Goal: Communication & Community: Answer question/provide support

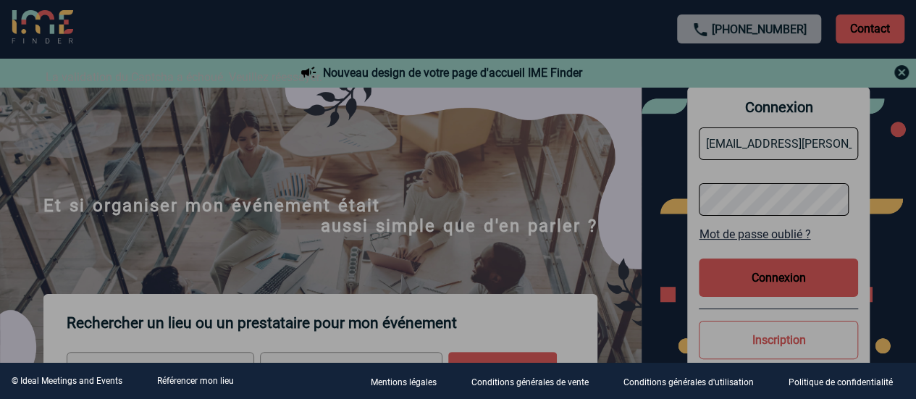
click at [750, 277] on div at bounding box center [458, 199] width 916 height 399
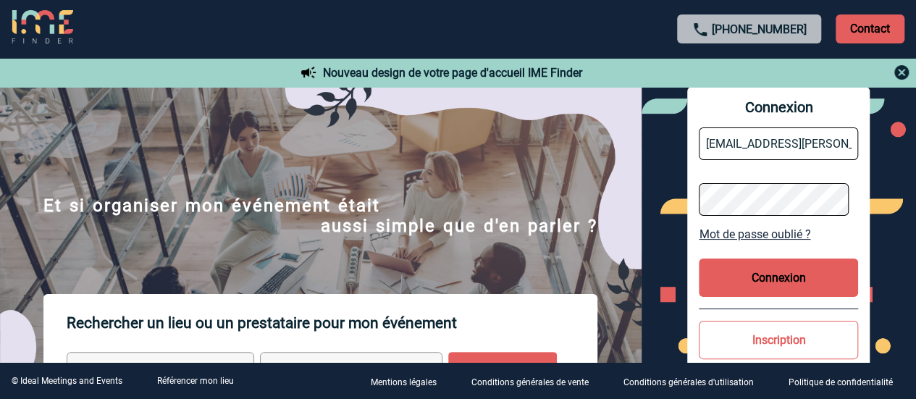
click at [769, 273] on button "Connexion" at bounding box center [778, 278] width 159 height 38
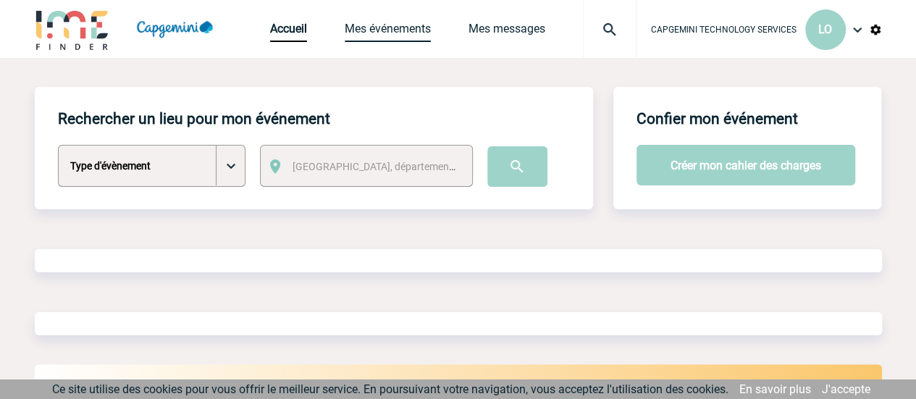
click at [401, 33] on link "Mes événements" at bounding box center [388, 32] width 86 height 20
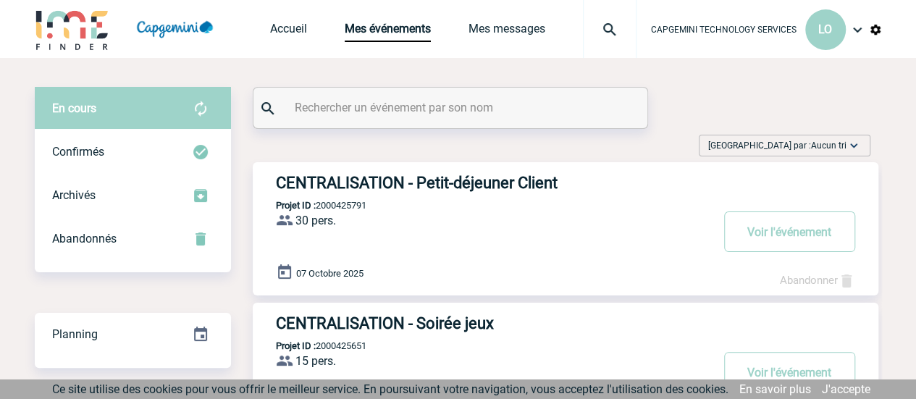
click at [461, 185] on h3 "CENTRALISATION - Petit-déjeuner Client" at bounding box center [493, 183] width 435 height 18
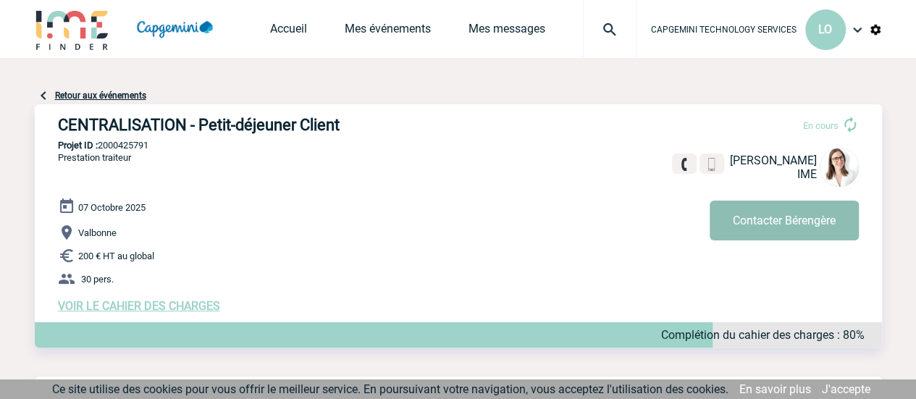
click at [784, 220] on button "Contacter Bérengère" at bounding box center [784, 221] width 149 height 40
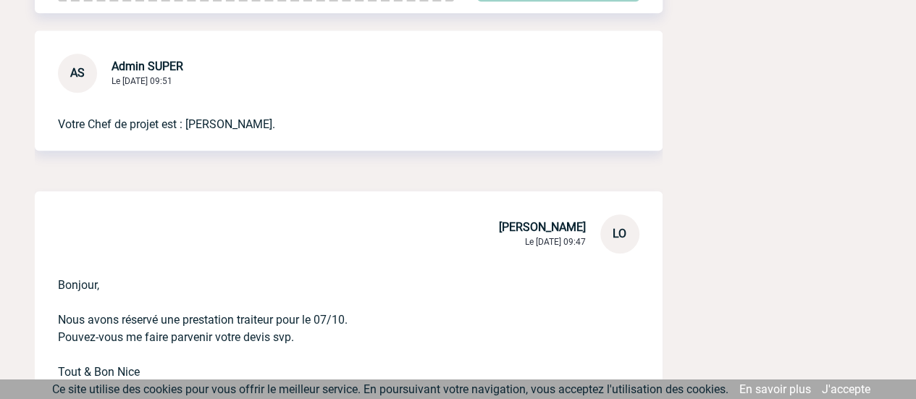
scroll to position [217, 0]
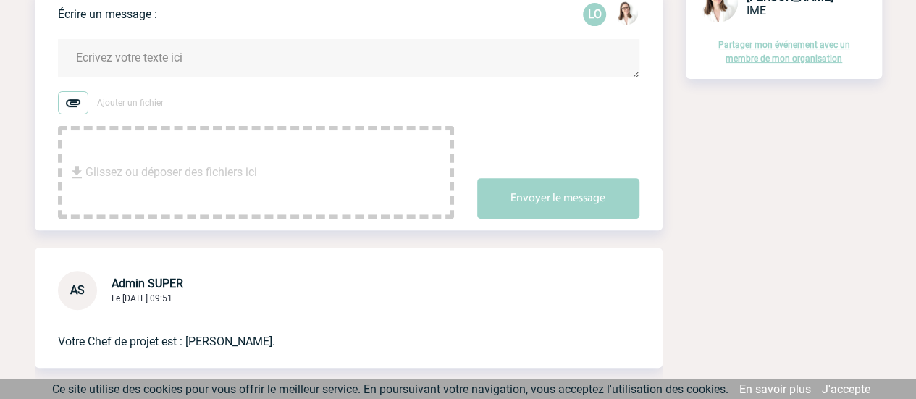
click at [162, 64] on textarea at bounding box center [349, 58] width 582 height 38
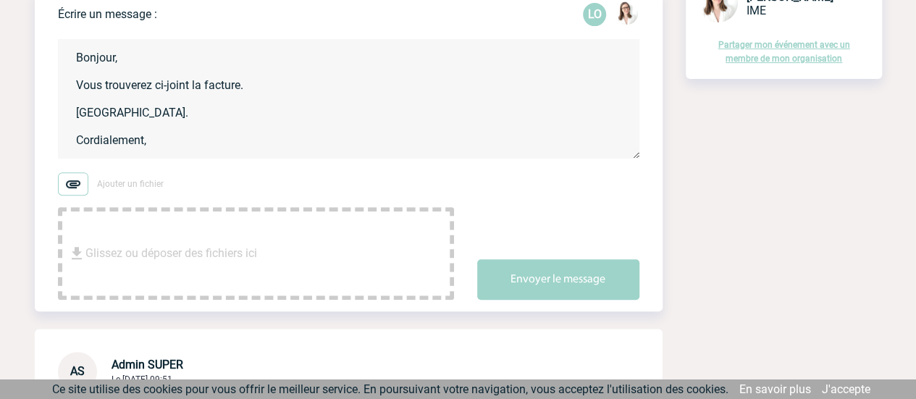
type textarea "Bonjour, Vous trouverez ci-joint la facture. Merci. Cordialement,"
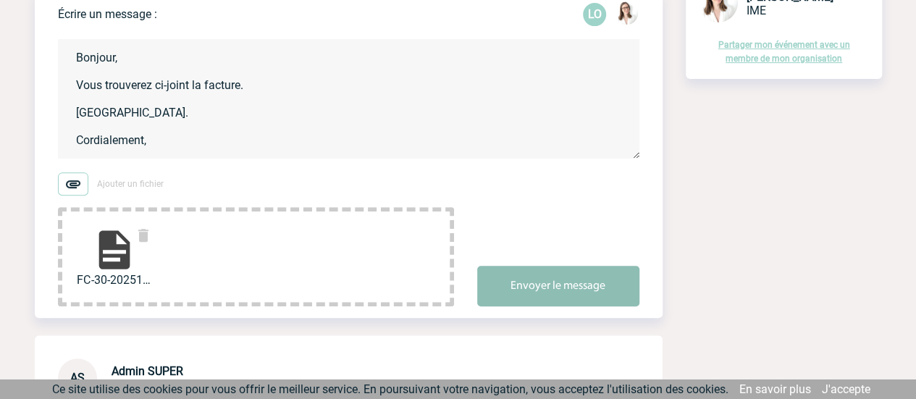
click at [519, 286] on button "Envoyer le message" at bounding box center [558, 286] width 162 height 41
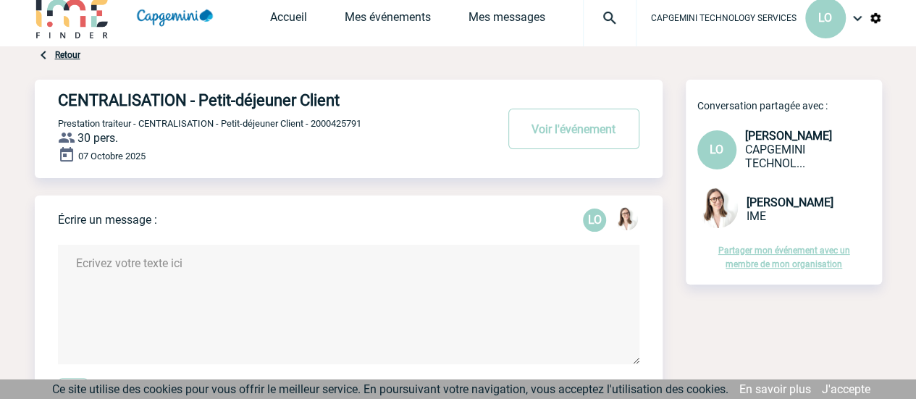
scroll to position [0, 0]
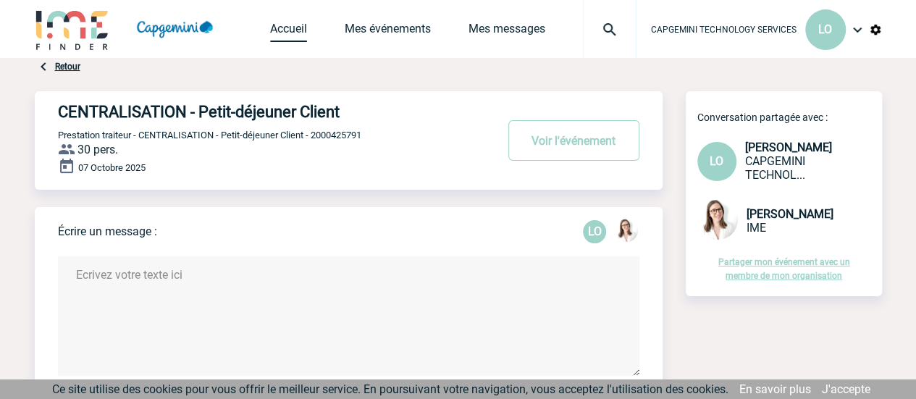
click at [294, 38] on link "Accueil" at bounding box center [288, 32] width 37 height 20
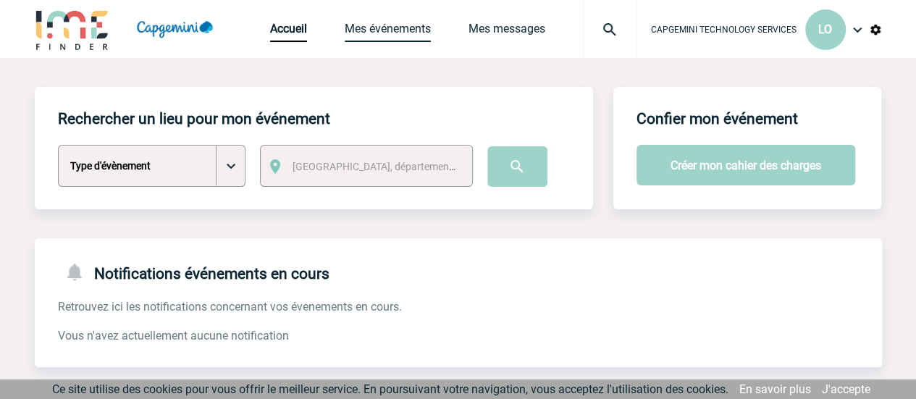
click at [385, 29] on link "Mes événements" at bounding box center [388, 32] width 86 height 20
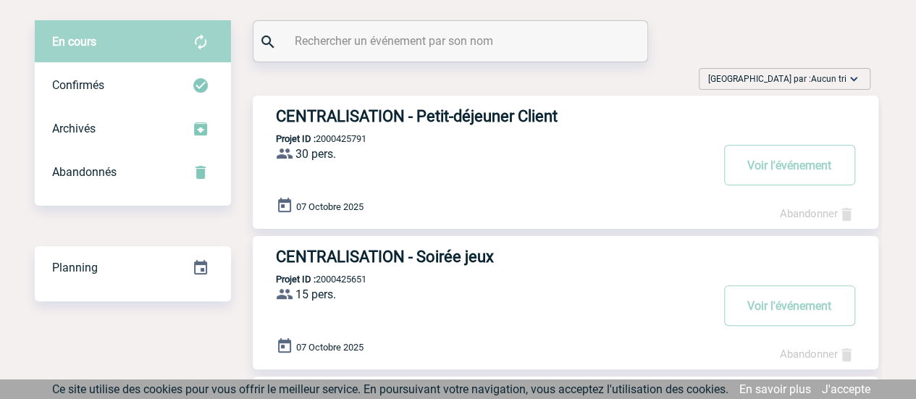
scroll to position [145, 0]
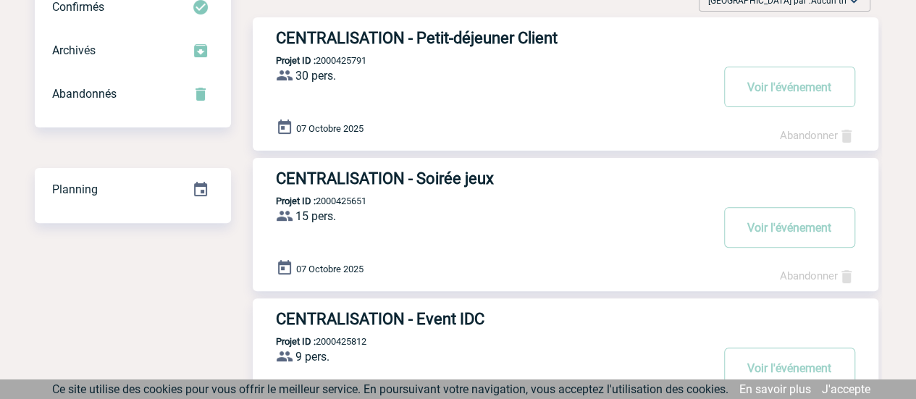
drag, startPoint x: 421, startPoint y: 168, endPoint x: 403, endPoint y: 199, distance: 36.0
click at [421, 168] on div "CENTRALISATION - Soirée jeux Projet ID : 2000425651 15 pers. ProjetID : 2000425…" at bounding box center [566, 224] width 626 height 133
click at [400, 185] on h3 "CENTRALISATION - Soirée jeux" at bounding box center [493, 178] width 435 height 18
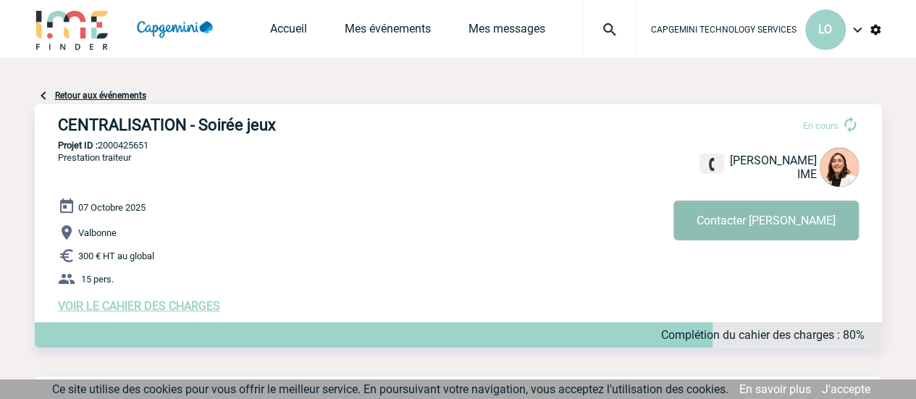
click at [776, 208] on button "Contacter Melissa" at bounding box center [766, 221] width 185 height 40
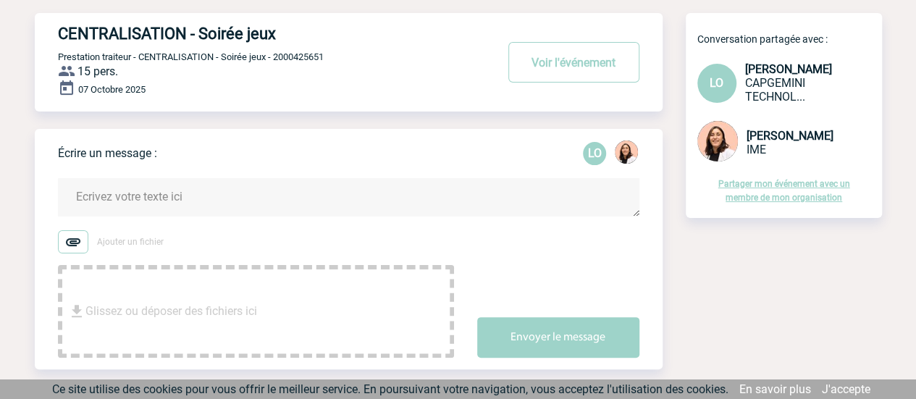
scroll to position [145, 0]
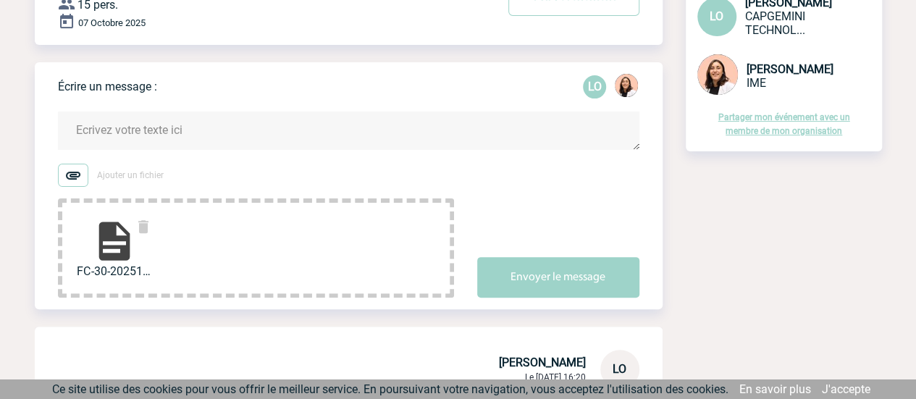
click at [166, 128] on textarea at bounding box center [349, 131] width 582 height 38
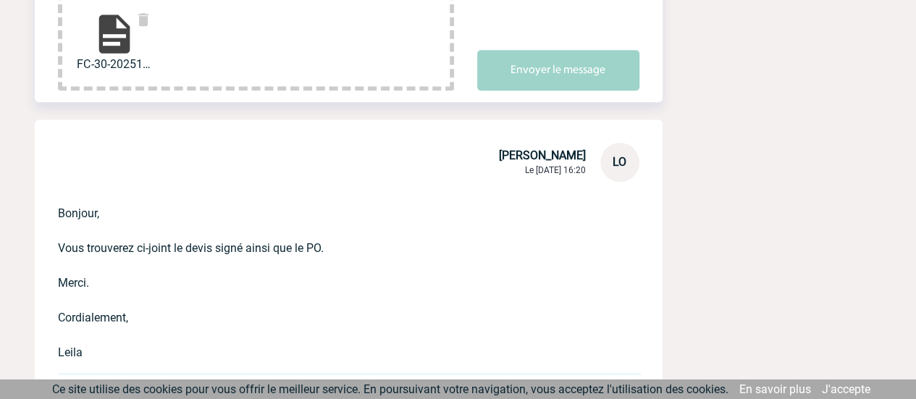
scroll to position [435, 0]
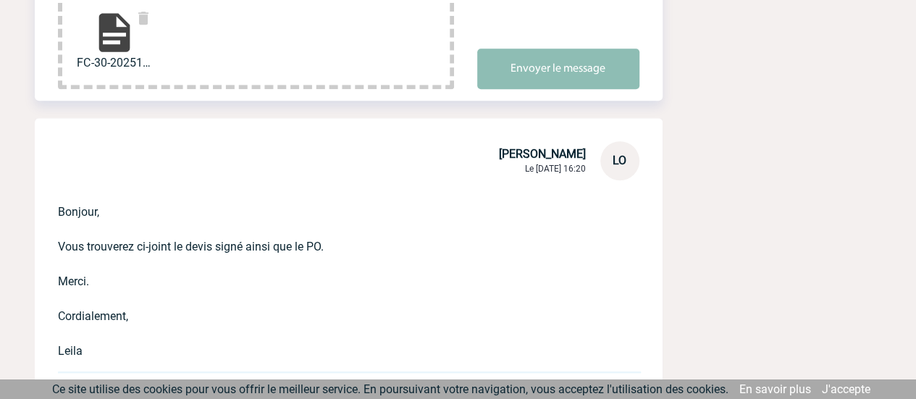
type textarea "Bonjour, Vous trouverez ci-joint la facture. Merci. Cordialement, Leila"
drag, startPoint x: 556, startPoint y: 63, endPoint x: 550, endPoint y: 67, distance: 7.8
click at [556, 62] on button "Envoyer le message" at bounding box center [558, 69] width 162 height 41
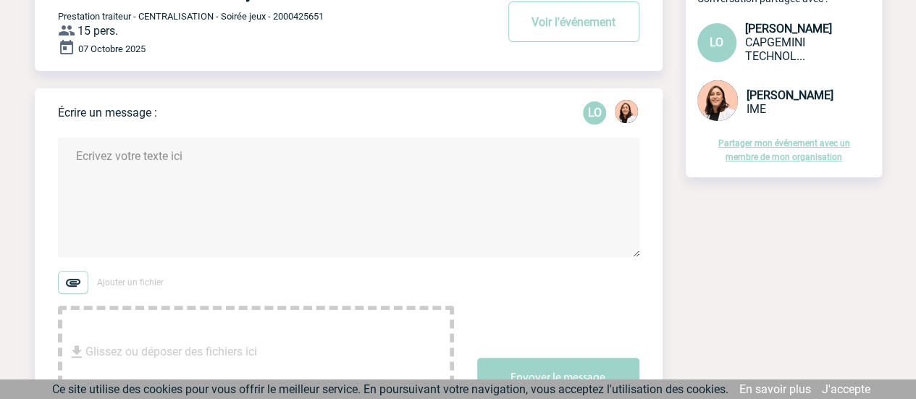
scroll to position [0, 0]
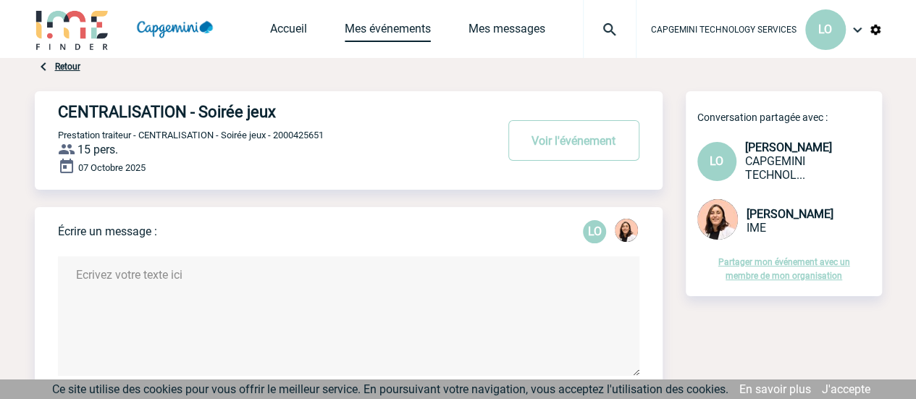
click at [405, 33] on link "Mes événements" at bounding box center [388, 32] width 86 height 20
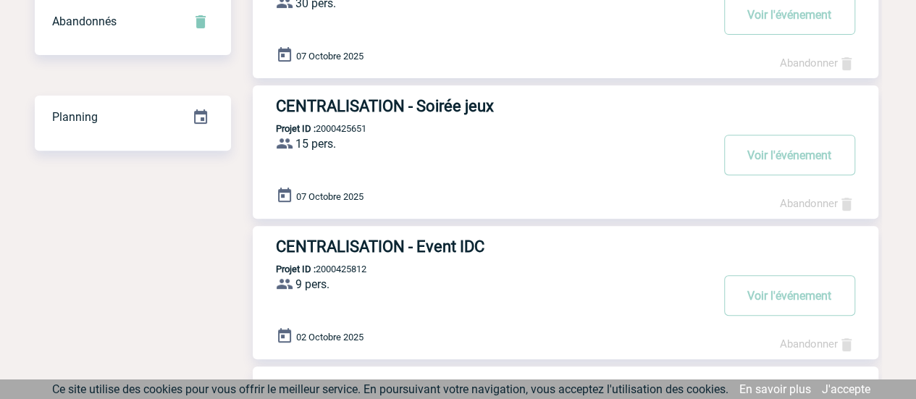
scroll to position [435, 0]
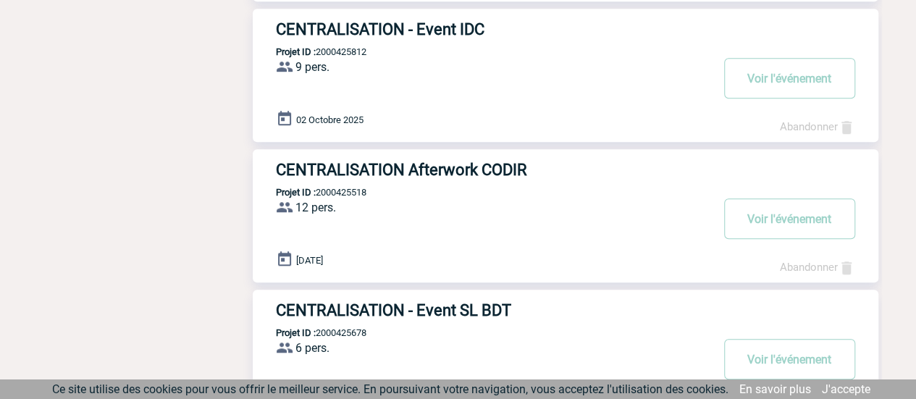
click at [470, 170] on h3 "CENTRALISATION Afterwork CODIR" at bounding box center [493, 170] width 435 height 18
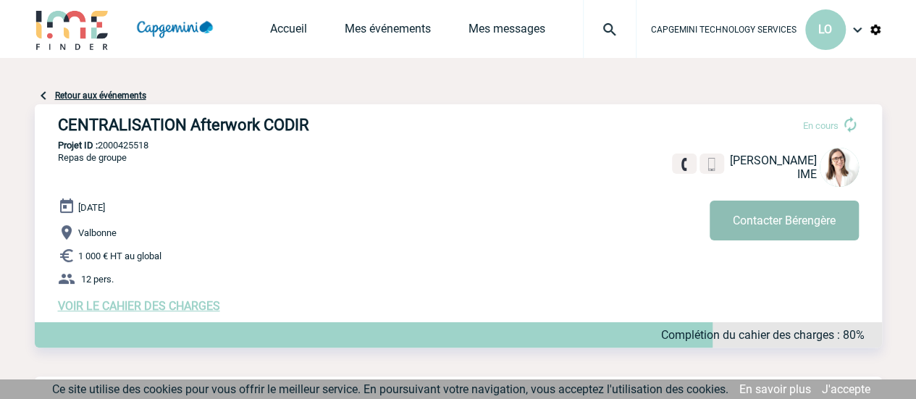
click at [742, 222] on button "Contacter Bérengère" at bounding box center [784, 221] width 149 height 40
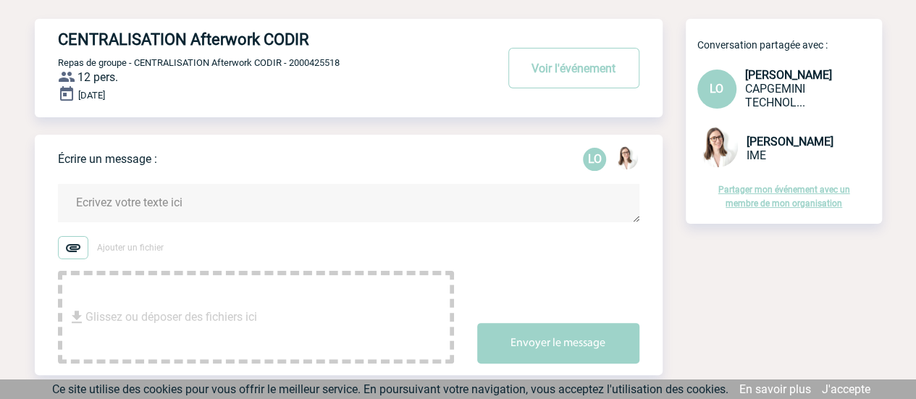
scroll to position [72, 0]
click at [101, 199] on textarea at bounding box center [349, 203] width 582 height 38
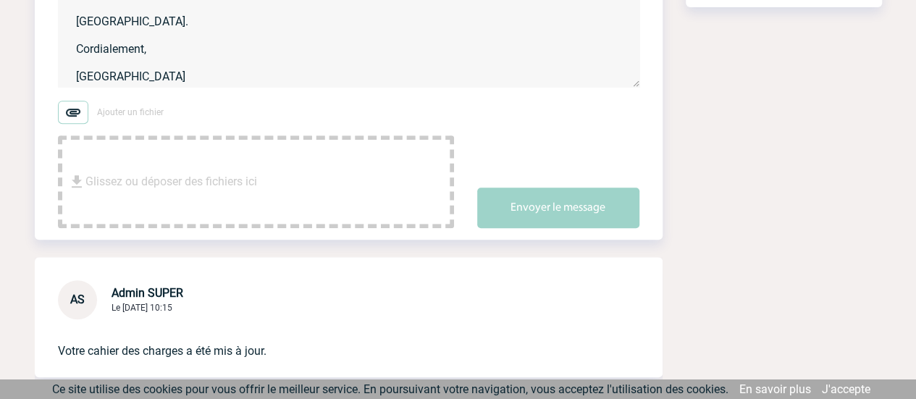
scroll to position [290, 0]
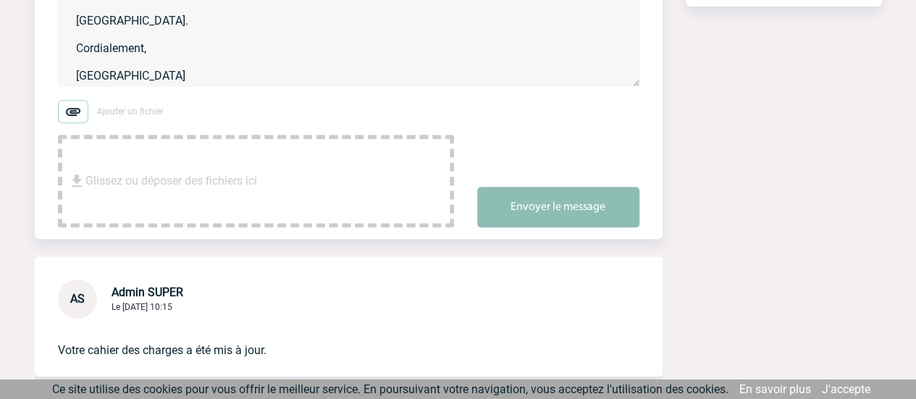
type textarea "Bonjour, Le prestataire nous informe qu'il n'a toujours pas été payé. Pouvez-vo…"
click at [564, 209] on button "Envoyer le message" at bounding box center [558, 207] width 162 height 41
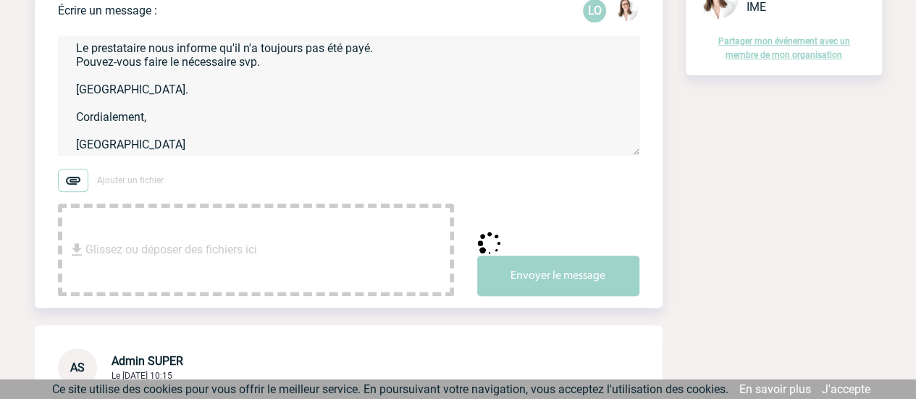
scroll to position [217, 0]
